Goal: Information Seeking & Learning: Learn about a topic

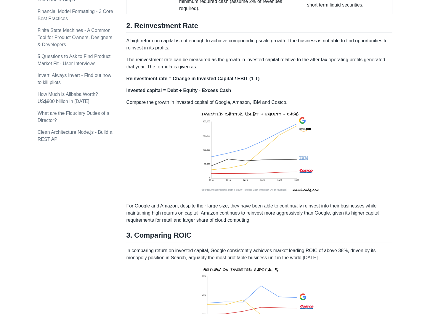
scroll to position [533, 0]
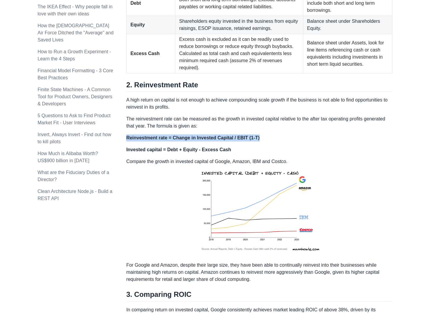
drag, startPoint x: 126, startPoint y: 115, endPoint x: 258, endPoint y: 116, distance: 131.5
click at [258, 134] on p "Reinvestment rate = Change in Invested Capital / EBIT (1-T)" at bounding box center [259, 137] width 266 height 7
click at [169, 116] on p "The reinvestment rate can be measured as the growth in invested capital relativ…" at bounding box center [259, 123] width 266 height 14
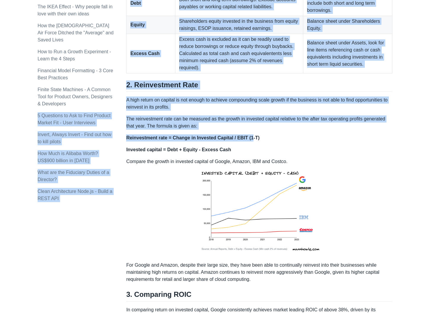
drag, startPoint x: 125, startPoint y: 96, endPoint x: 247, endPoint y: 112, distance: 123.4
click at [247, 112] on div "Topics product (28) finance (28) management (23) engineering (14) marketing (10…" at bounding box center [215, 317] width 355 height 1629
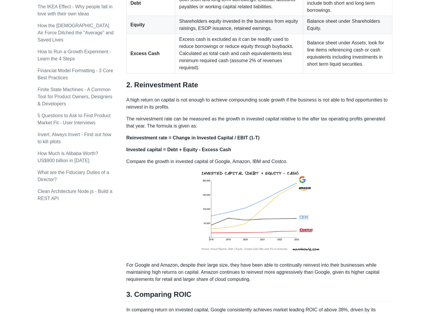
click at [250, 111] on div "High quality businesses are those that can generate high returns on invested ca…" at bounding box center [259, 293] width 266 height 1444
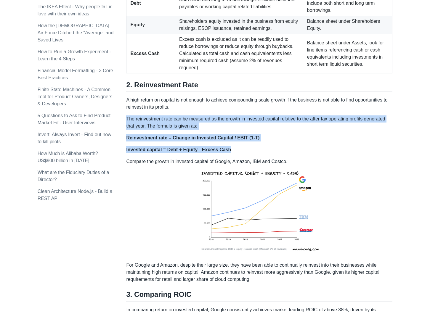
drag, startPoint x: 126, startPoint y: 95, endPoint x: 233, endPoint y: 126, distance: 111.2
click at [233, 126] on div "High quality businesses are those that can generate high returns on invested ca…" at bounding box center [259, 293] width 266 height 1444
copy div "The reinvestment rate can be measured as the growth in invested capital relativ…"
click at [118, 239] on div "Topics product (28) finance (28) management (23) engineering (14) marketing (10…" at bounding box center [215, 317] width 355 height 1629
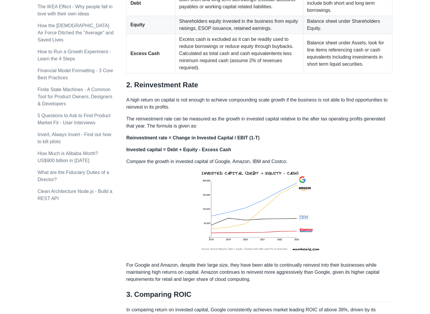
click at [244, 18] on td "Shareholders equity invested in the business from equity raisings, ESOP issuanc…" at bounding box center [239, 25] width 128 height 18
